Goal: Task Accomplishment & Management: Use online tool/utility

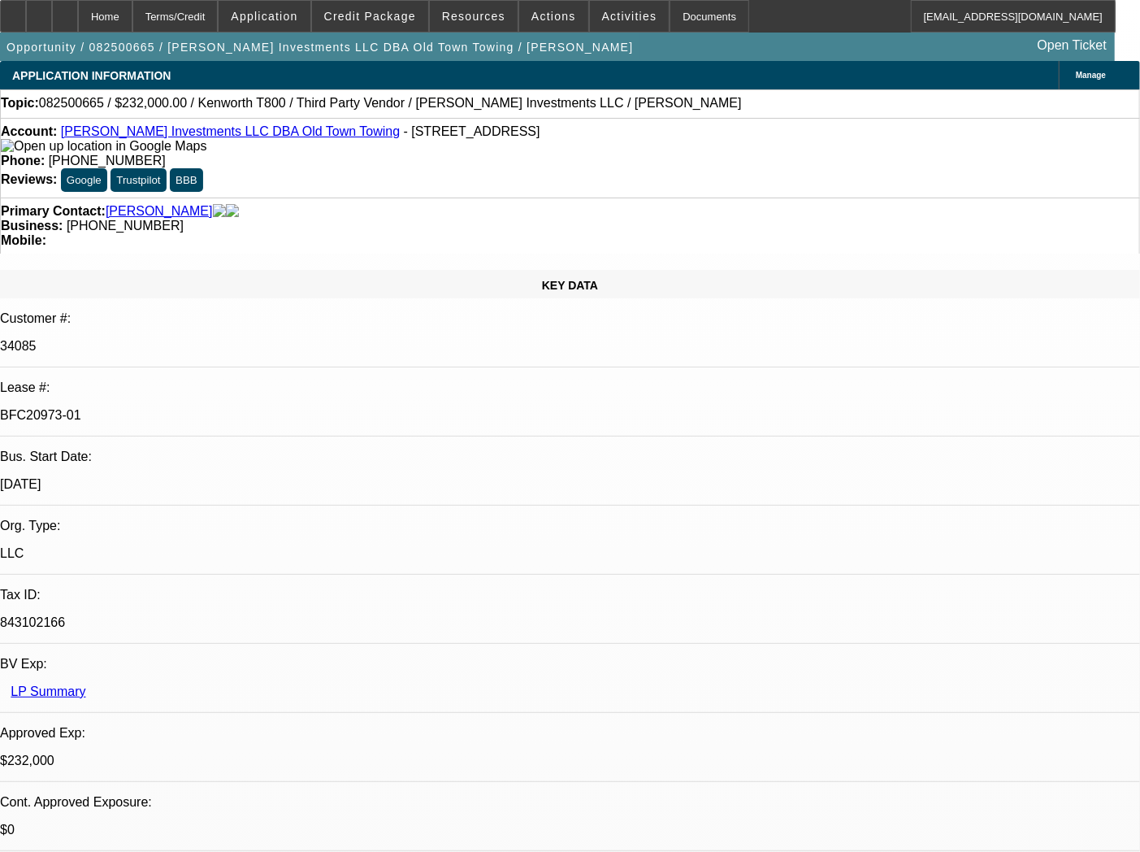
select select "0"
select select "2"
select select "0.1"
select select "4"
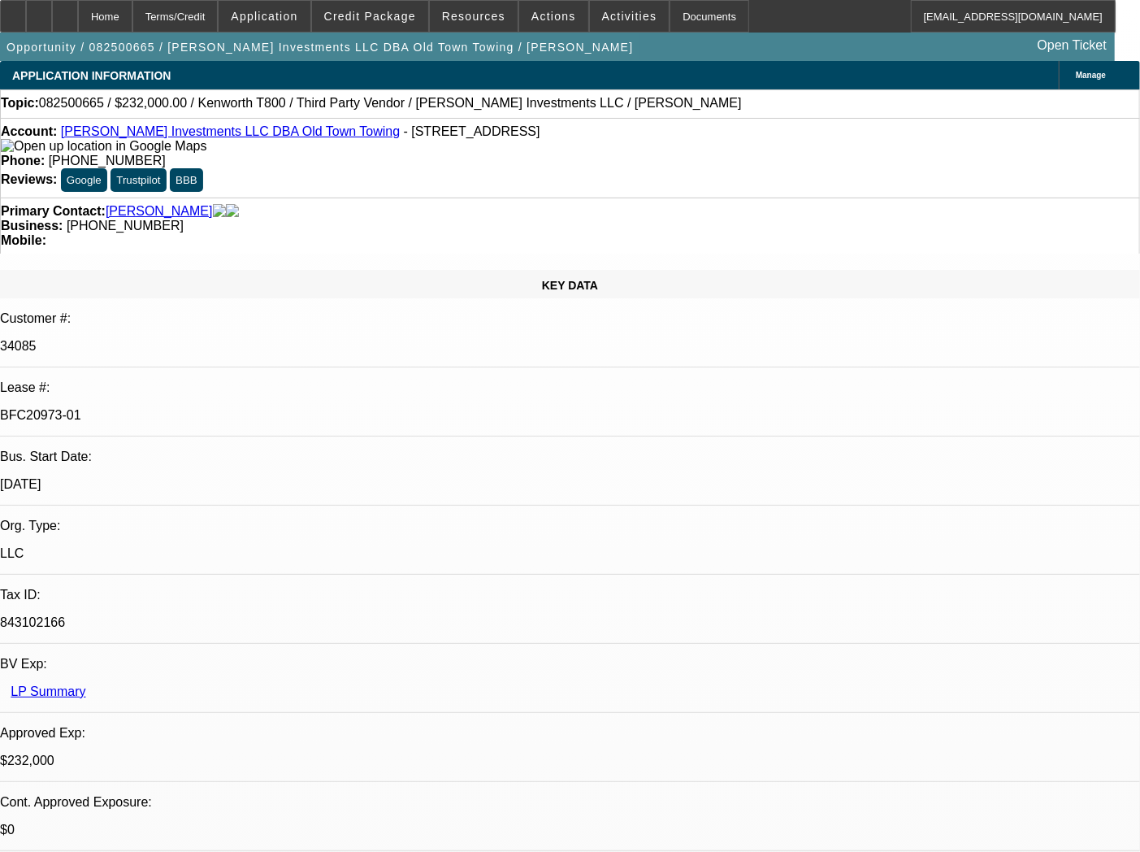
select select "0"
select select "2"
select select "0.1"
select select "4"
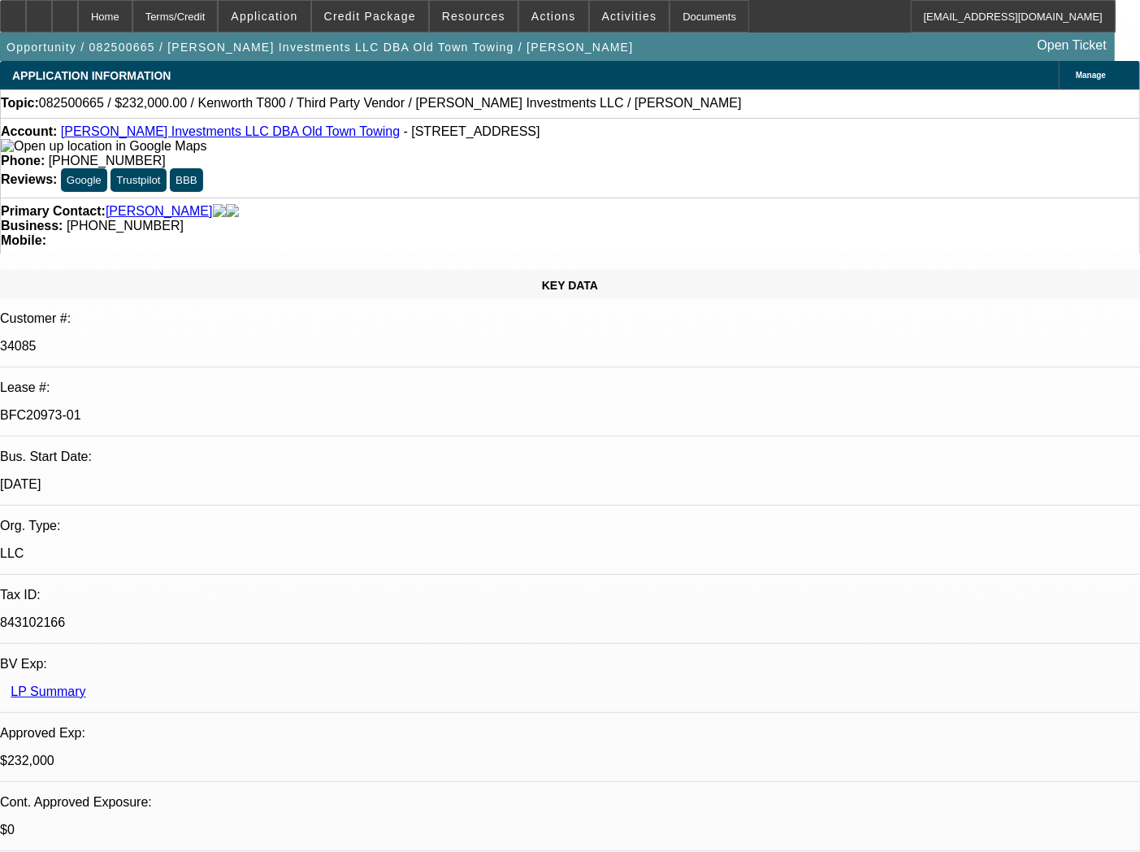
select select "0"
select select "2"
select select "0.1"
select select "4"
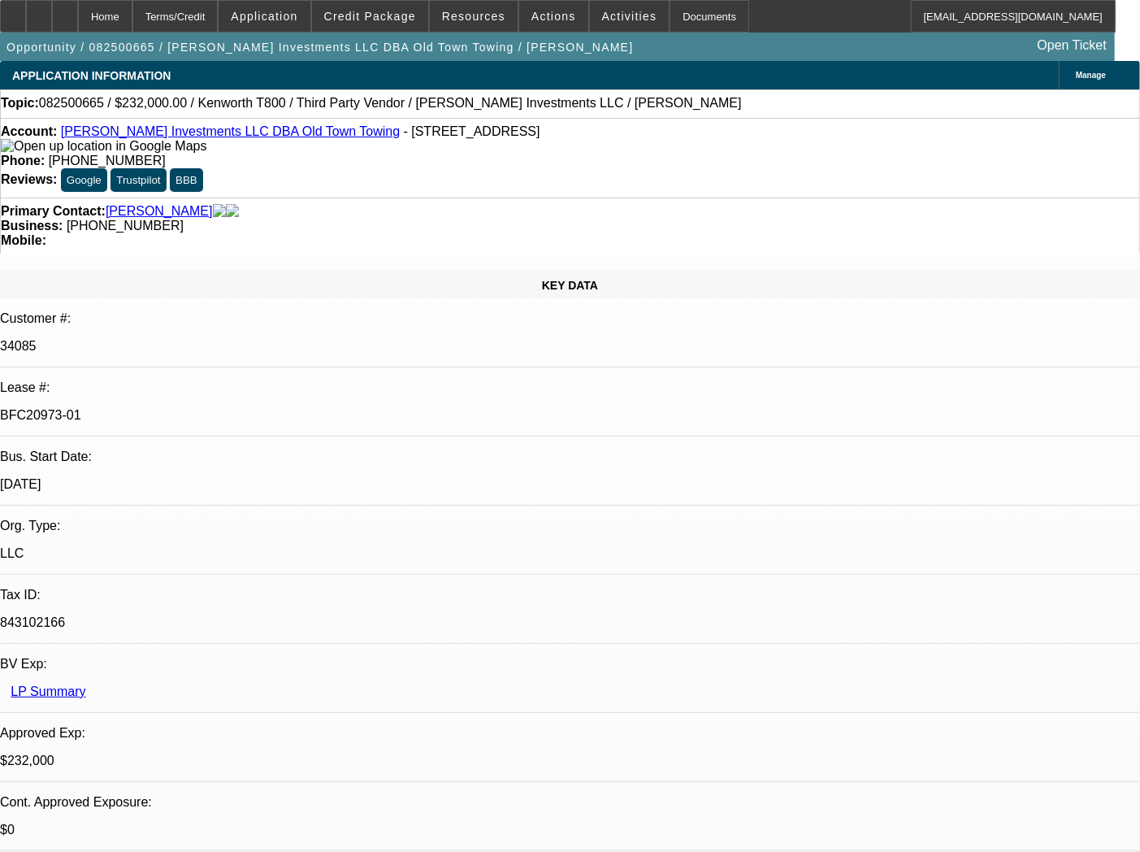
select select "0"
select select "0.1"
select select "4"
click at [547, 19] on span "Actions" at bounding box center [553, 16] width 45 height 13
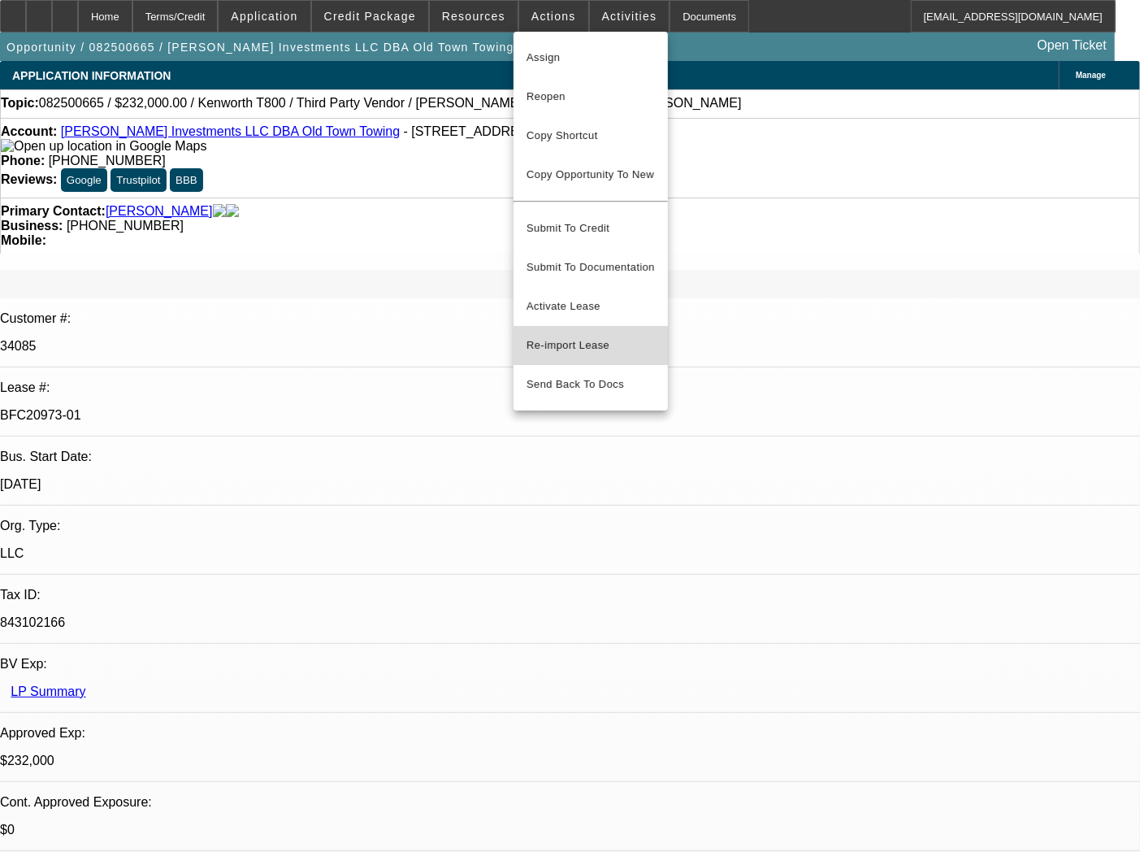
click at [586, 338] on button "Re-import Lease" at bounding box center [591, 345] width 154 height 39
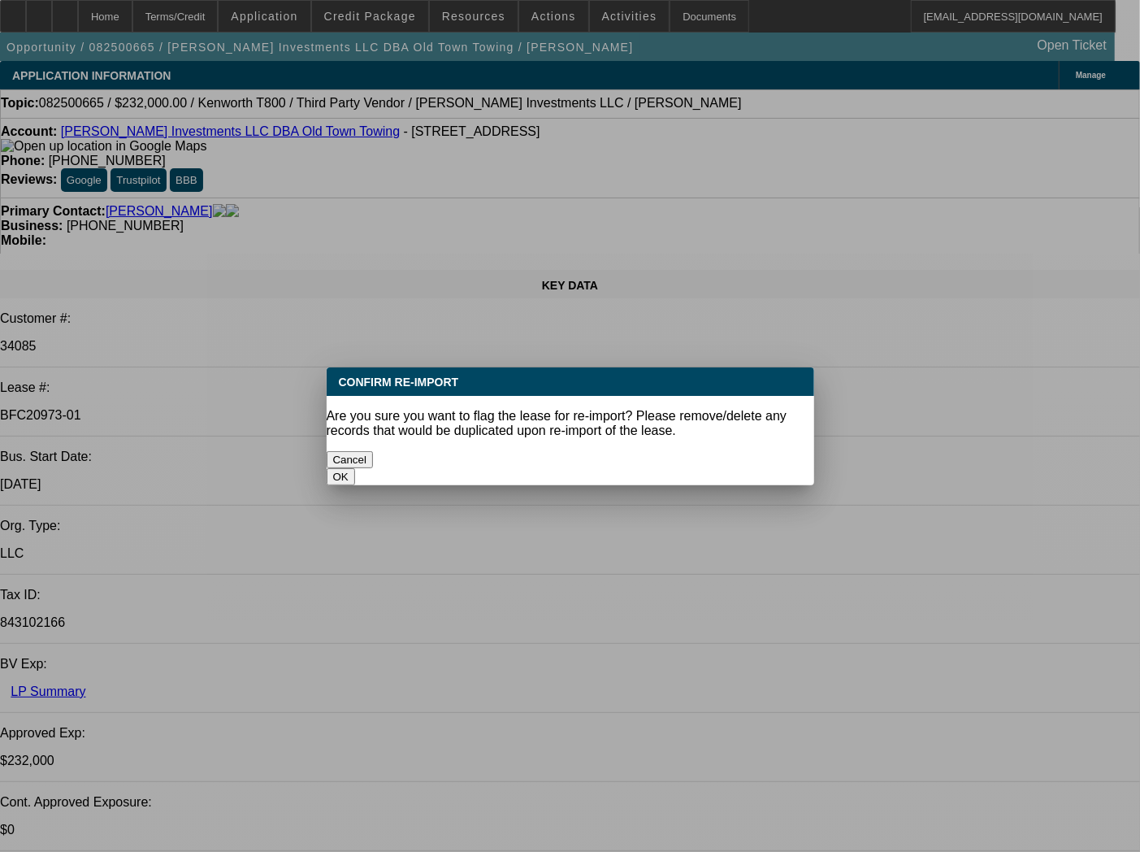
click at [355, 468] on button "OK" at bounding box center [341, 476] width 28 height 17
